Goal: Task Accomplishment & Management: Manage account settings

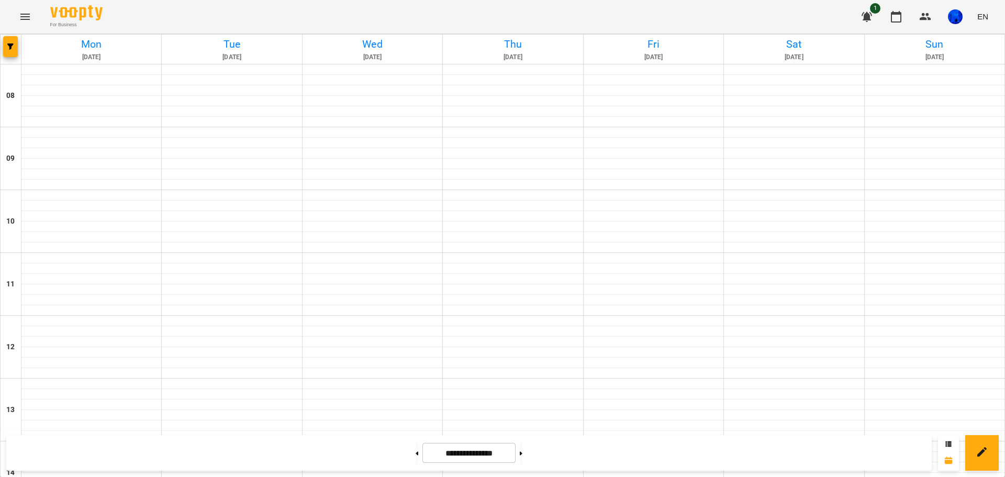
scroll to position [535, 0]
click at [523, 455] on button at bounding box center [521, 452] width 3 height 23
click at [523, 454] on button at bounding box center [521, 452] width 3 height 23
click at [523, 452] on button at bounding box center [521, 452] width 3 height 23
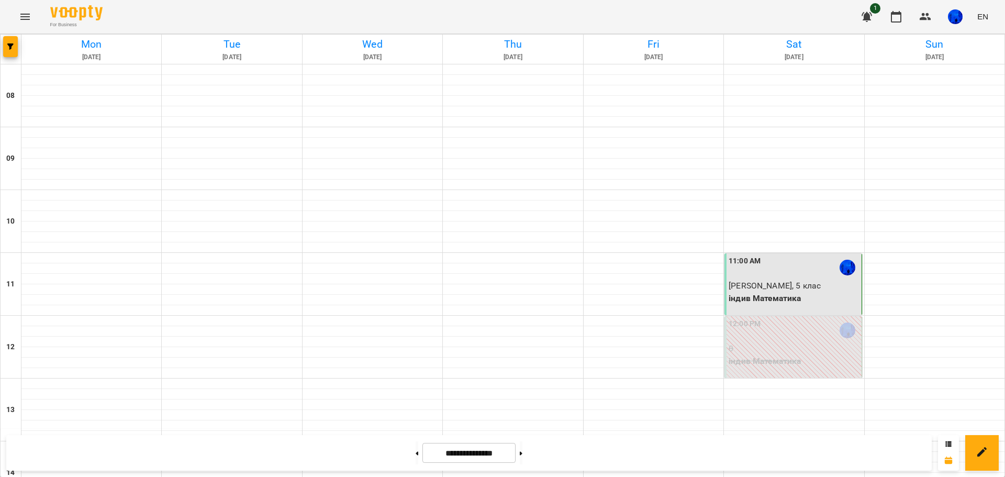
scroll to position [12, 0]
click at [818, 280] on p "[PERSON_NAME], 5 клас" at bounding box center [794, 286] width 130 height 13
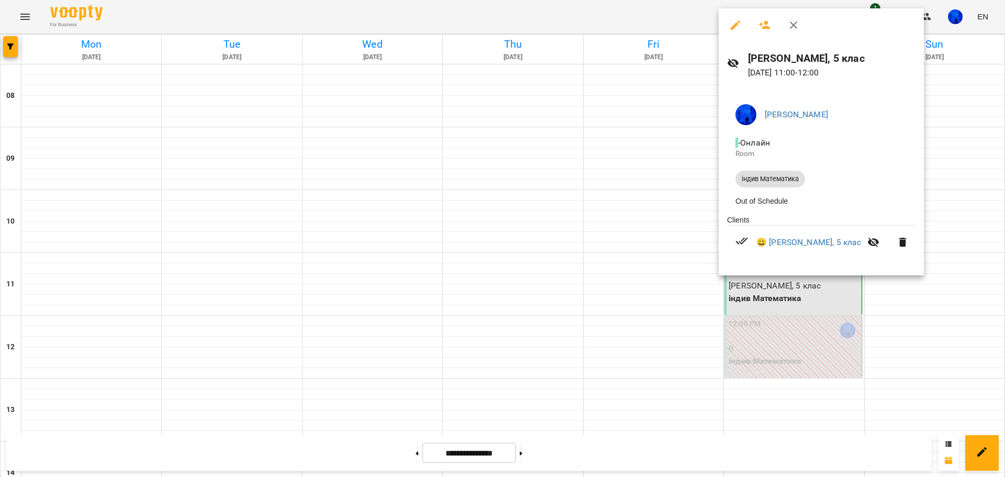
click at [647, 411] on div at bounding box center [502, 238] width 1005 height 477
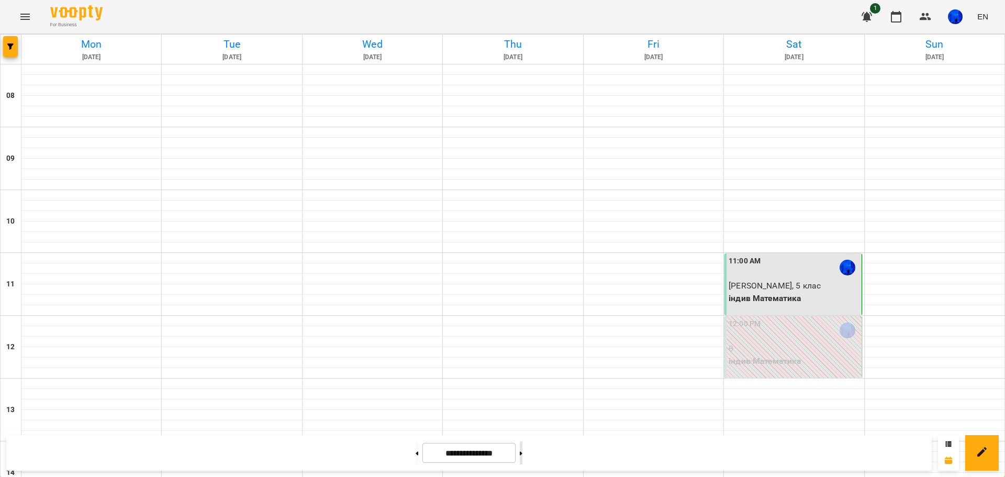
click at [523, 456] on button at bounding box center [521, 452] width 3 height 23
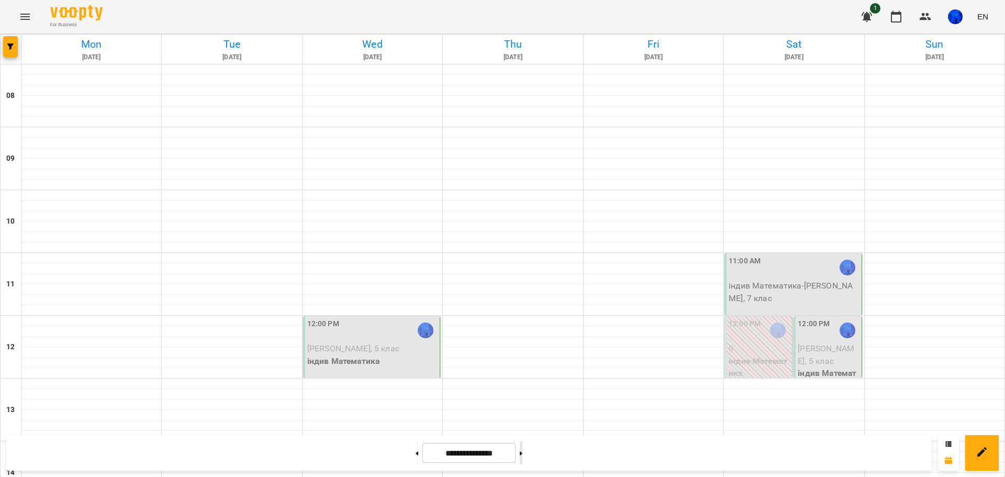
scroll to position [52, 0]
click at [523, 456] on button at bounding box center [521, 452] width 3 height 23
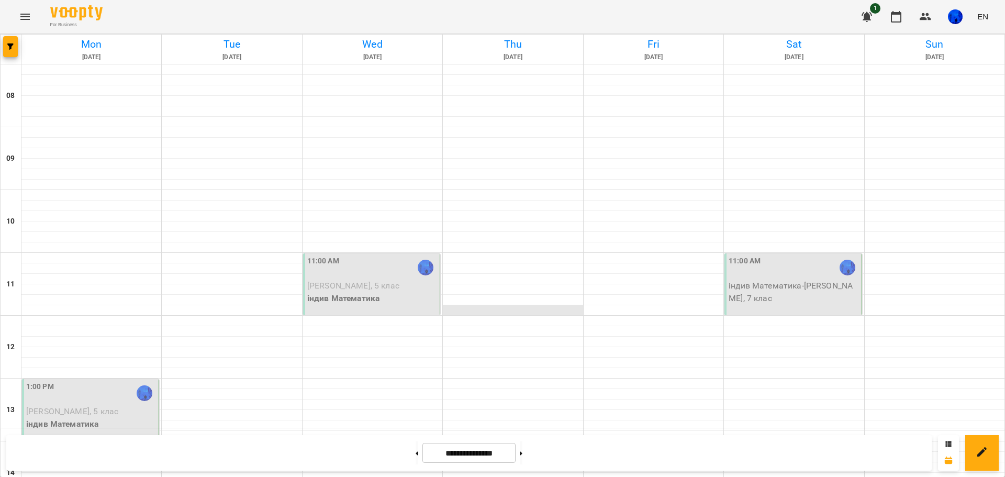
scroll to position [0, 0]
click at [416, 457] on button at bounding box center [417, 452] width 3 height 23
type input "**********"
